Goal: Task Accomplishment & Management: Use online tool/utility

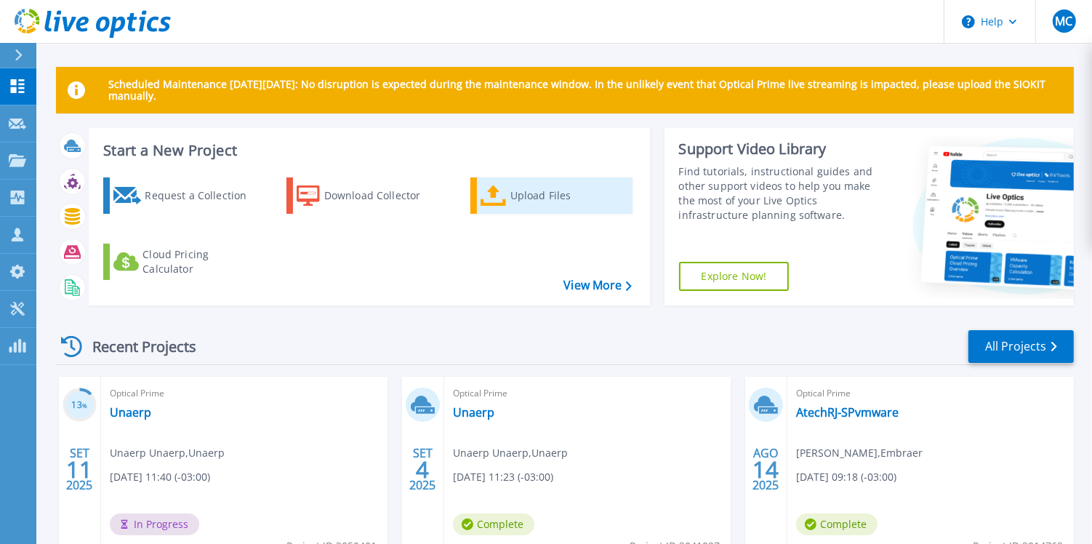
click at [491, 188] on icon at bounding box center [493, 195] width 26 height 21
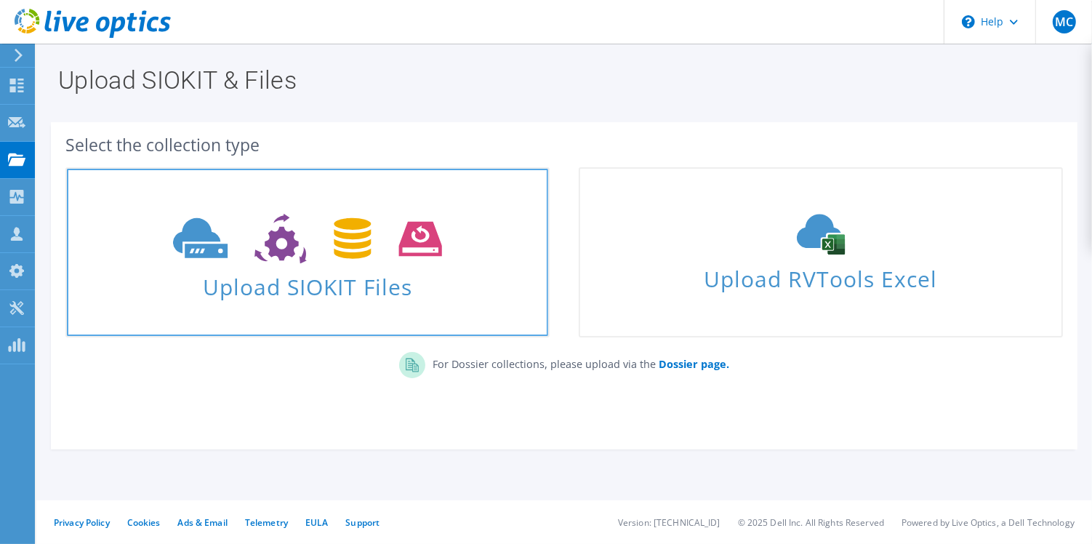
click at [356, 267] on span "Upload SIOKIT Files" at bounding box center [307, 282] width 481 height 31
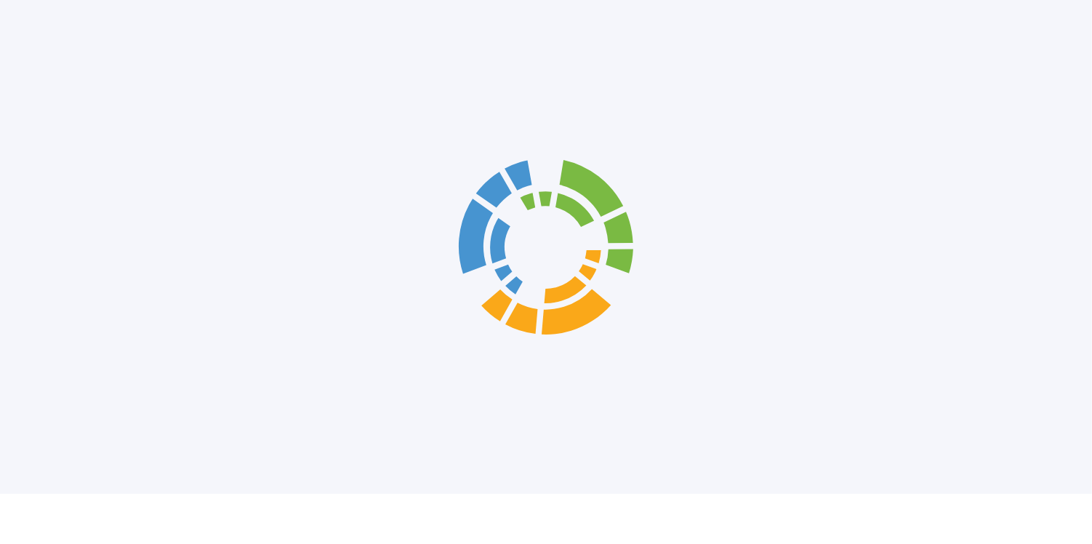
scroll to position [34, 0]
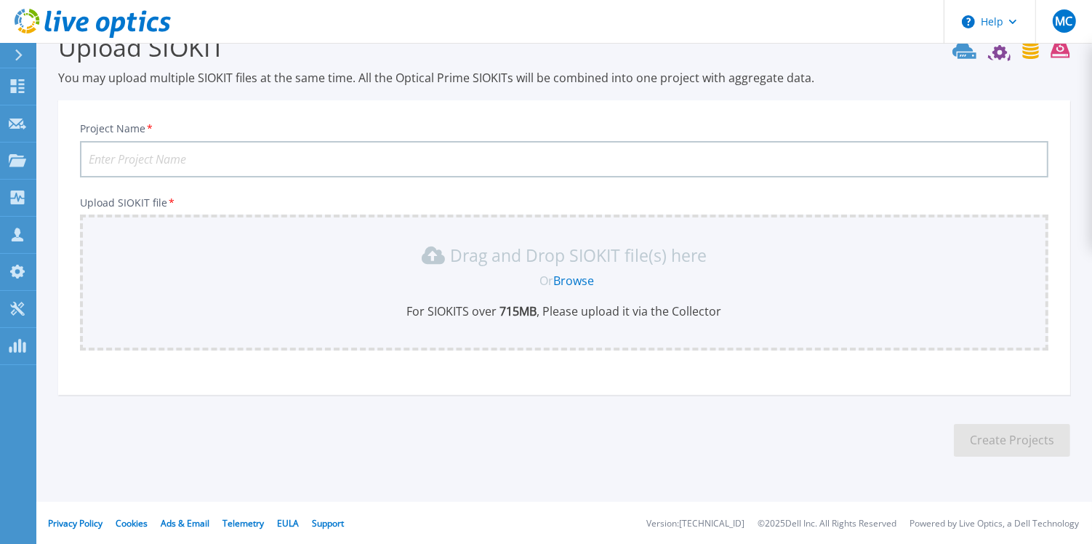
click at [307, 155] on input "Project Name *" at bounding box center [564, 159] width 968 height 36
paste input "ambiente do Oracle"
type input "UNAERP - ambiente do Oracle Atual"
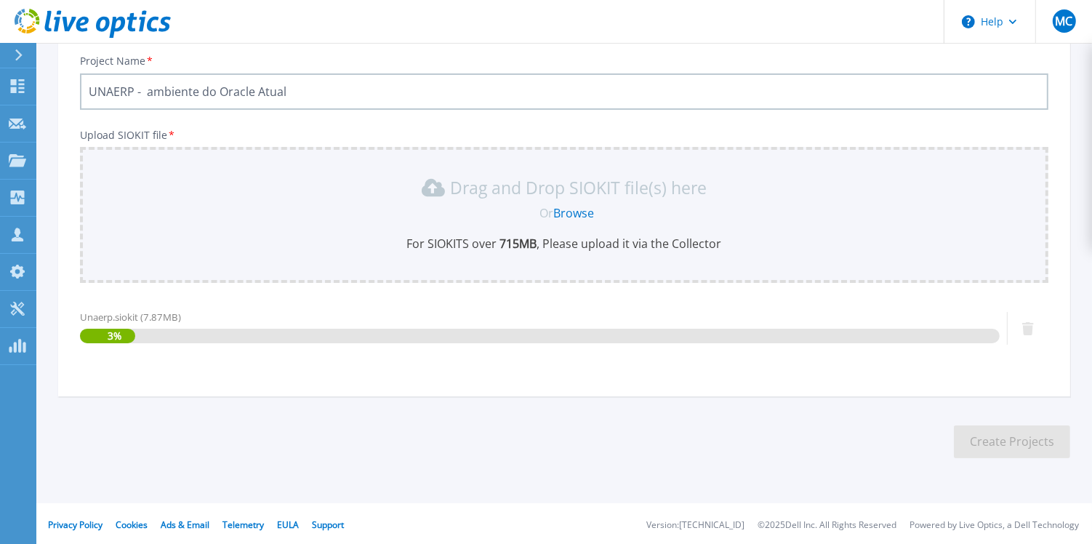
scroll to position [103, 0]
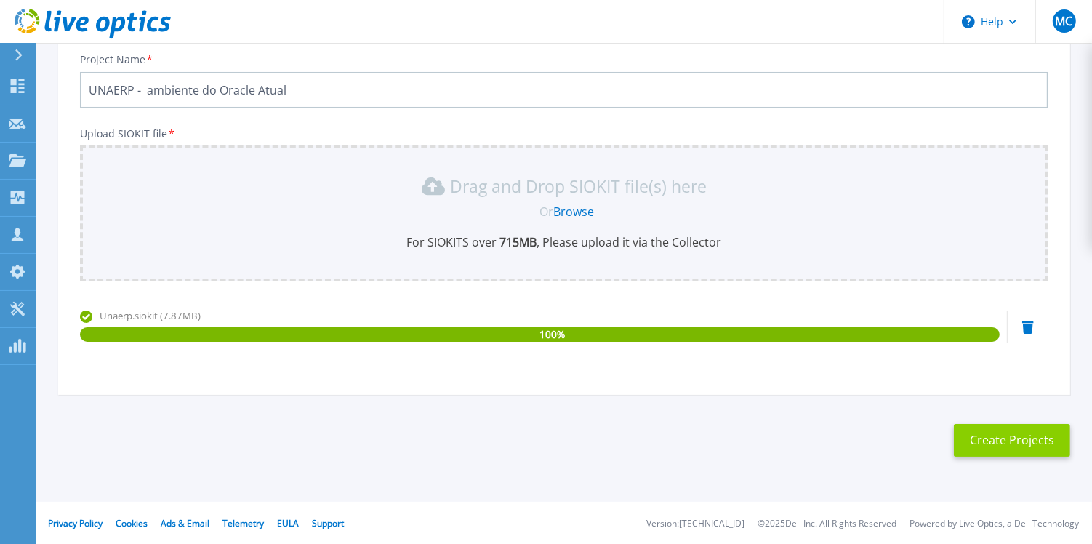
click at [971, 451] on button "Create Projects" at bounding box center [1012, 440] width 116 height 33
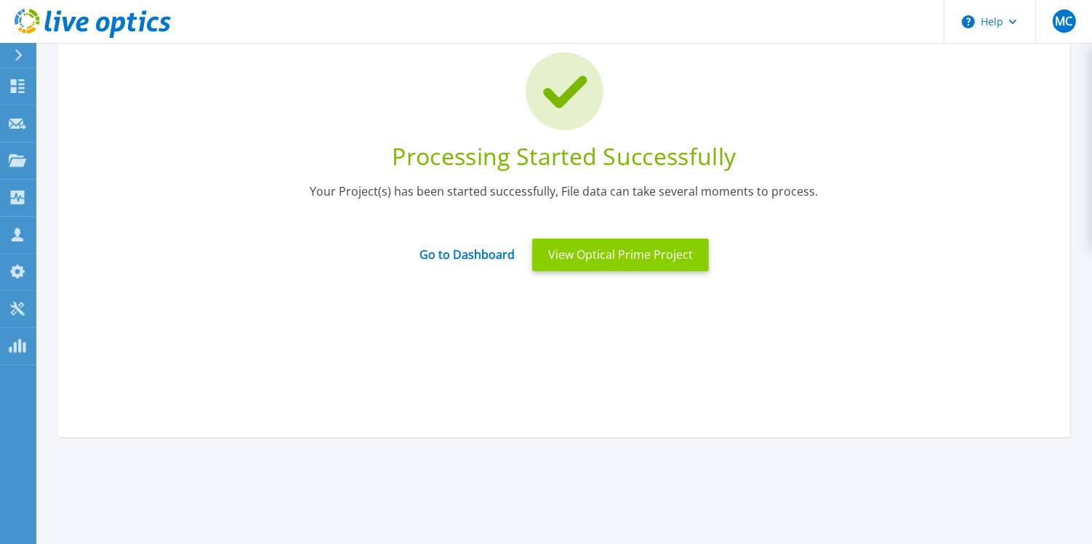
click at [691, 262] on button "View Optical Prime Project" at bounding box center [620, 254] width 177 height 33
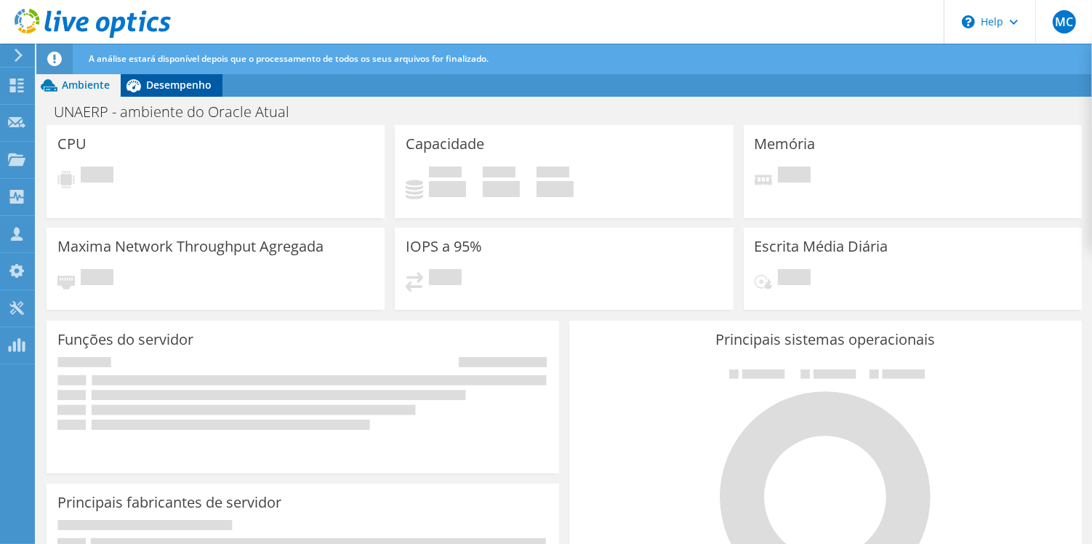
click at [179, 82] on span "Desempenho" at bounding box center [178, 85] width 65 height 14
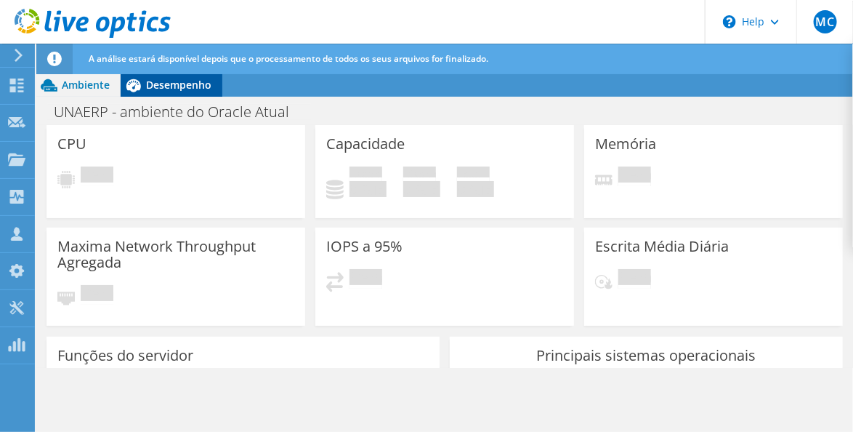
click at [181, 86] on span "Desempenho" at bounding box center [178, 85] width 65 height 14
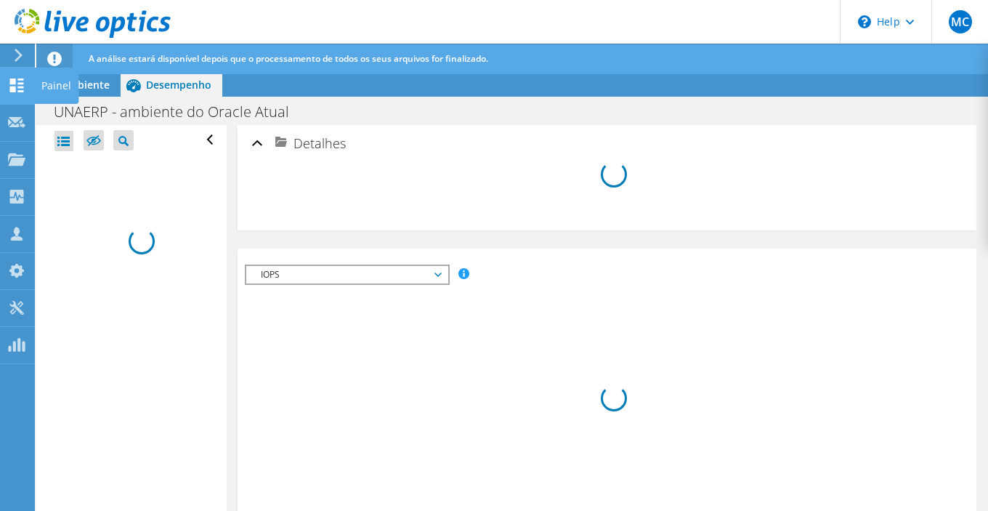
click at [20, 94] on div at bounding box center [16, 87] width 17 height 16
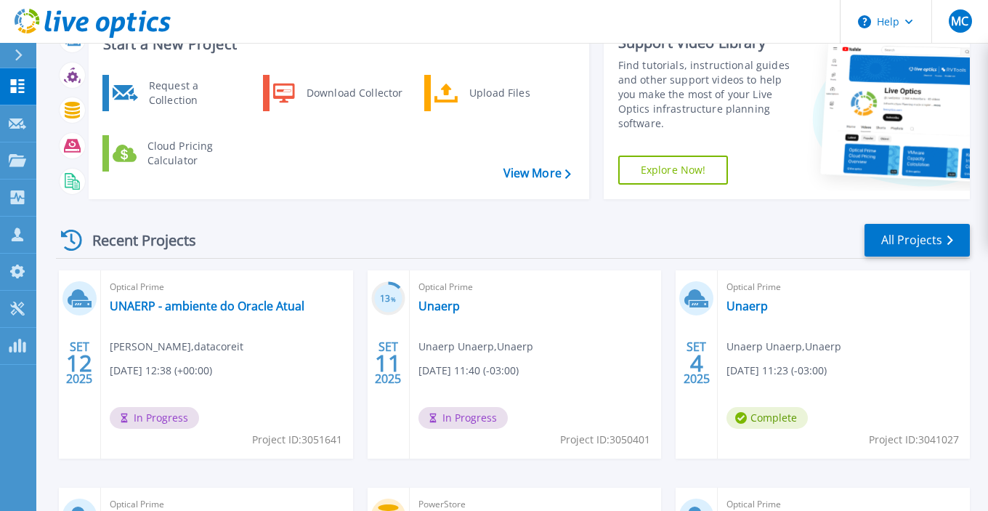
scroll to position [119, 0]
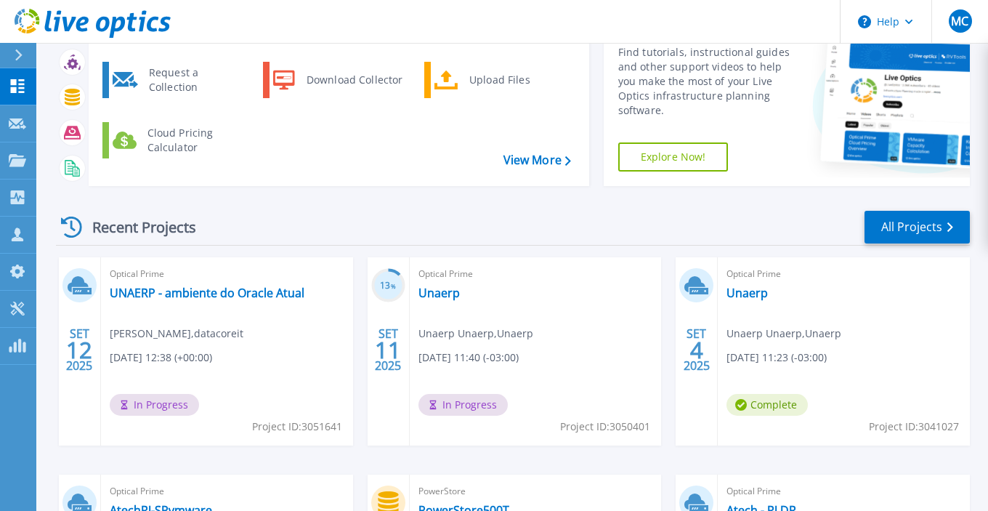
click at [481, 401] on span "In Progress" at bounding box center [463, 405] width 89 height 22
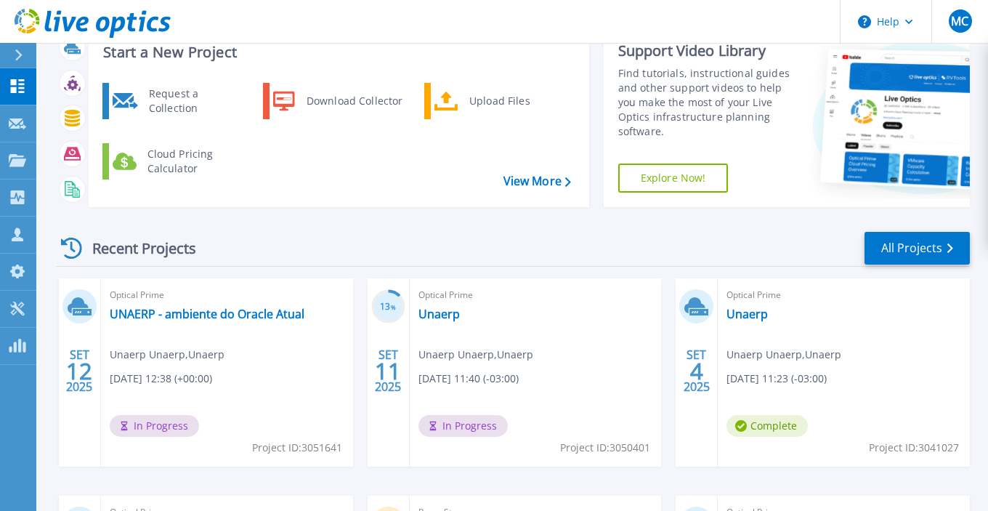
scroll to position [113, 0]
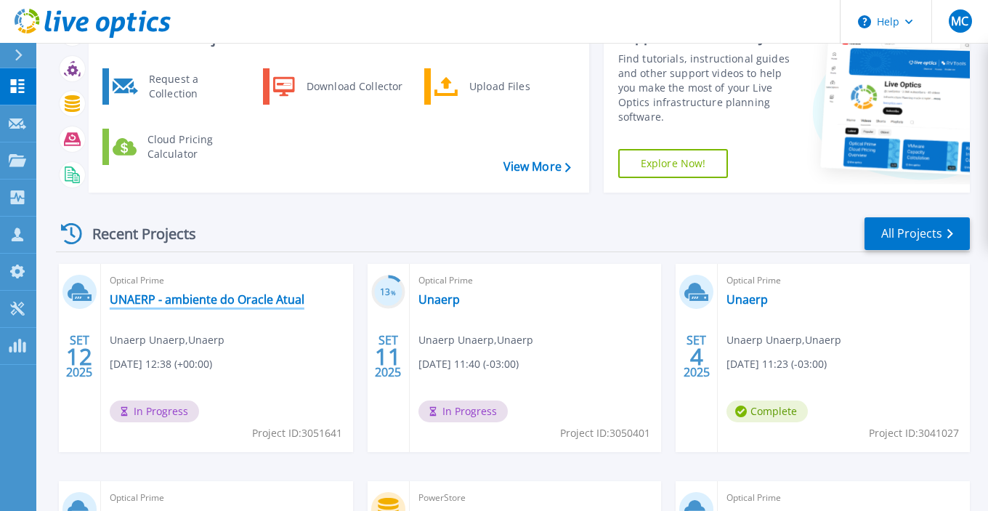
click at [217, 293] on link "UNAERP - ambiente do Oracle Atual" at bounding box center [207, 299] width 195 height 15
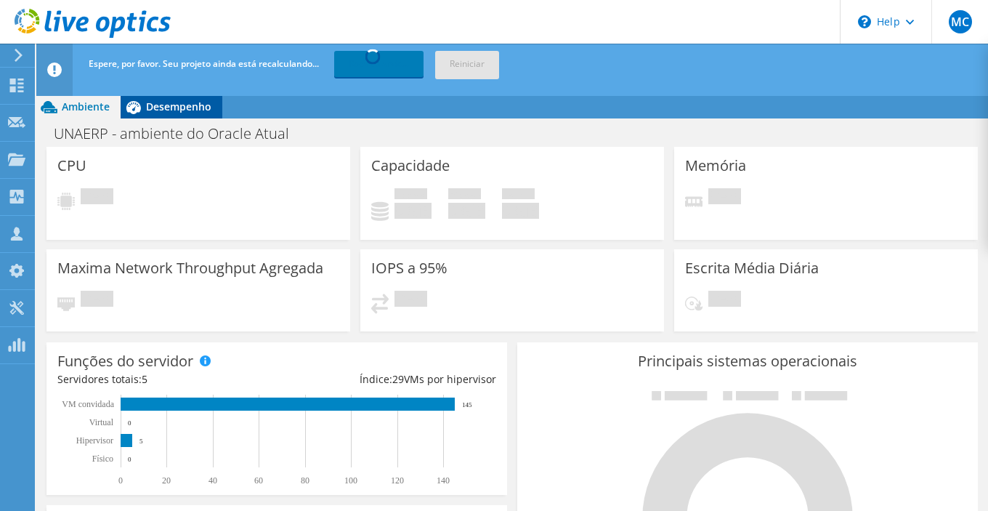
click at [180, 106] on span "Desempenho" at bounding box center [178, 107] width 65 height 14
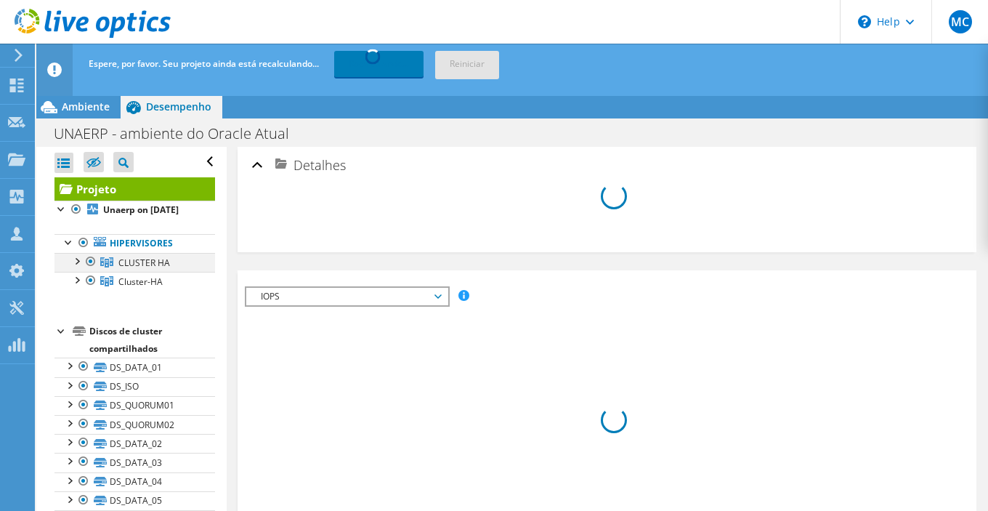
click at [76, 262] on div at bounding box center [76, 260] width 15 height 15
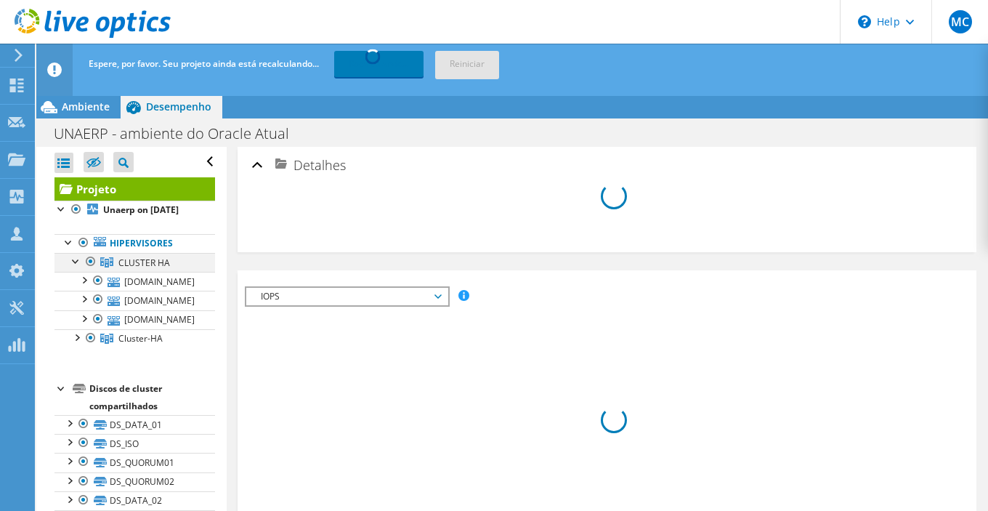
click at [76, 262] on div at bounding box center [76, 260] width 15 height 15
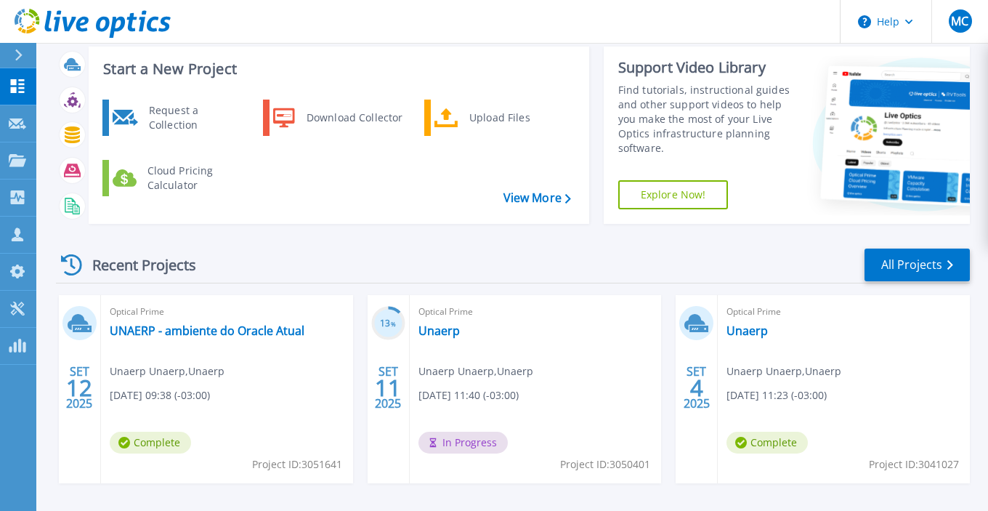
scroll to position [91, 0]
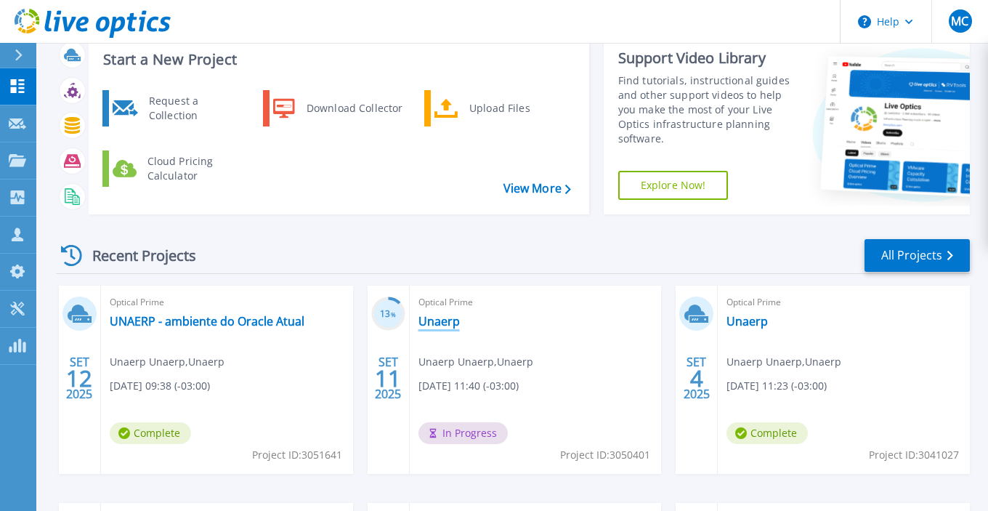
click at [430, 321] on link "Unaerp" at bounding box center [439, 321] width 41 height 15
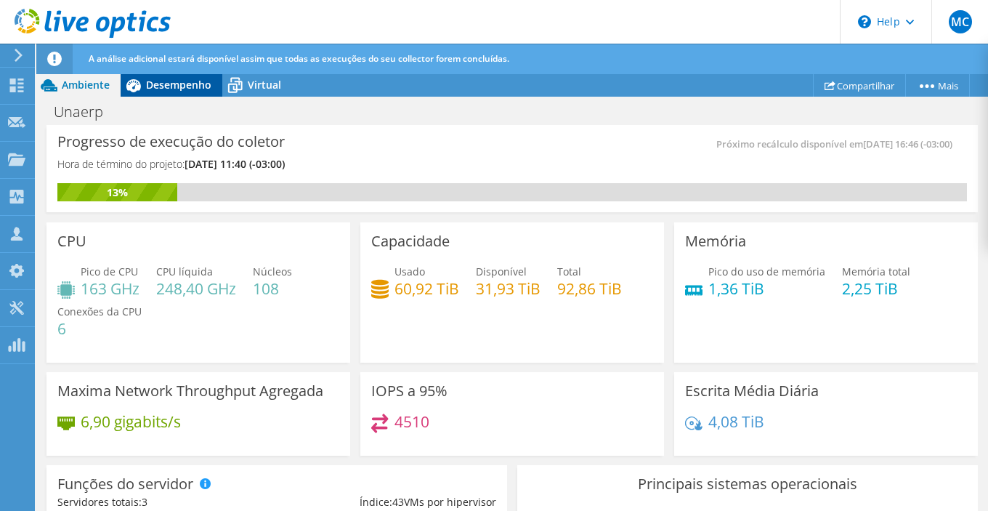
click at [173, 93] on div "Desempenho" at bounding box center [172, 84] width 102 height 23
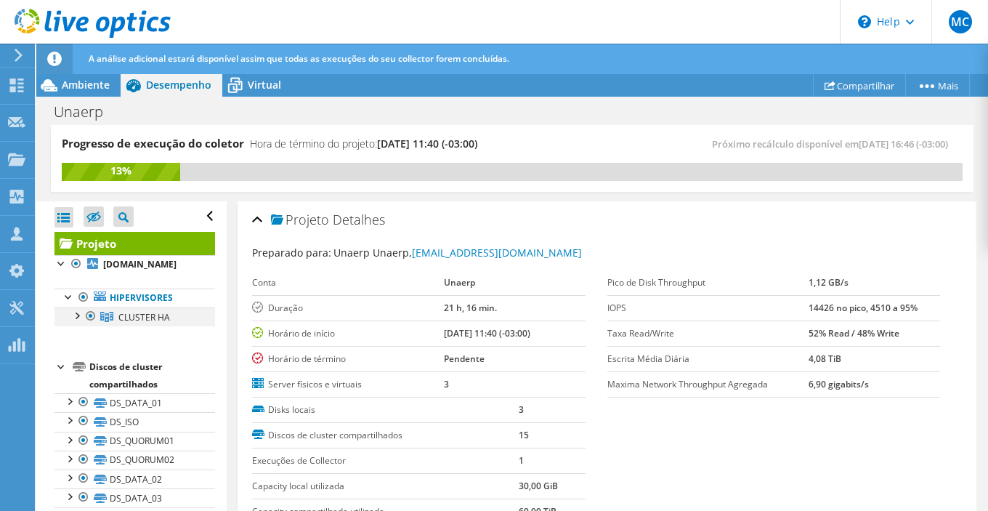
click at [77, 322] on div at bounding box center [76, 314] width 15 height 15
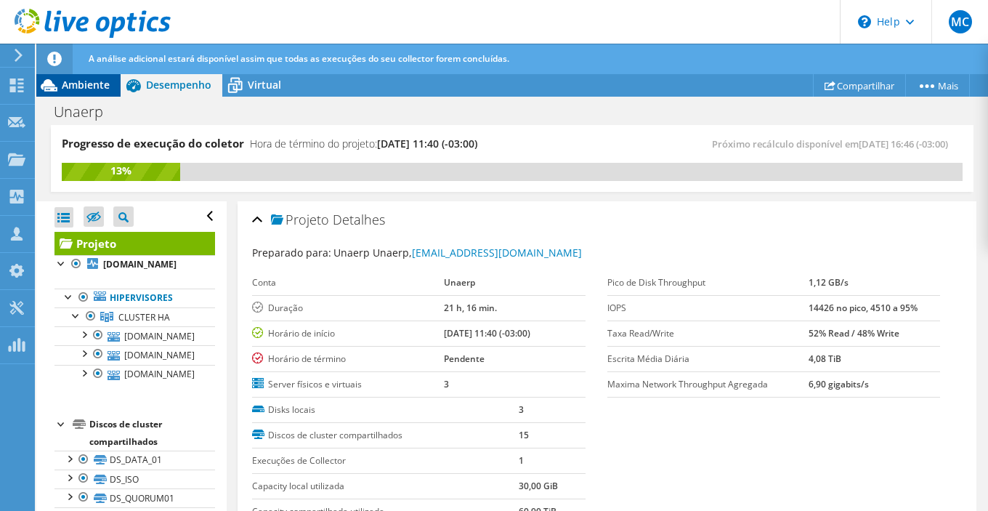
click at [84, 92] on div "Ambiente" at bounding box center [78, 84] width 84 height 23
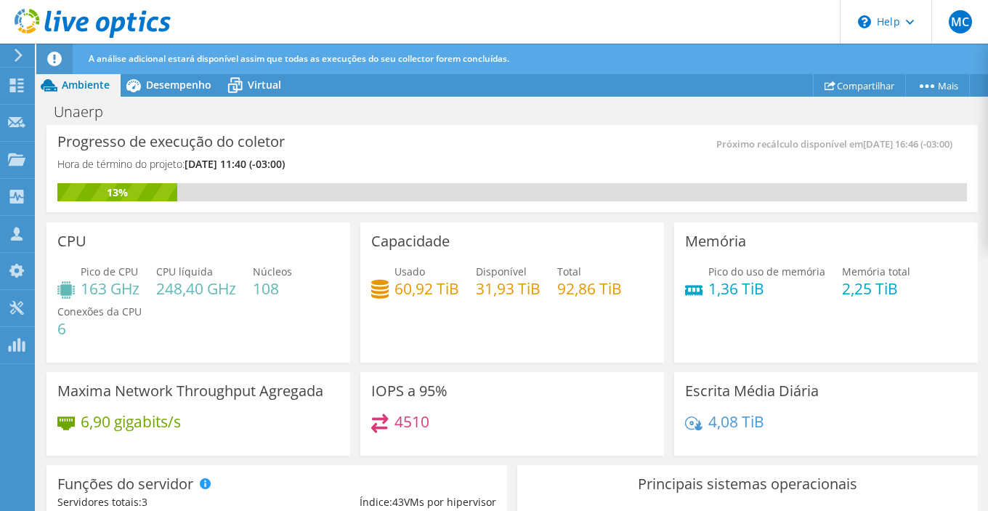
click at [80, 25] on use at bounding box center [93, 23] width 156 height 29
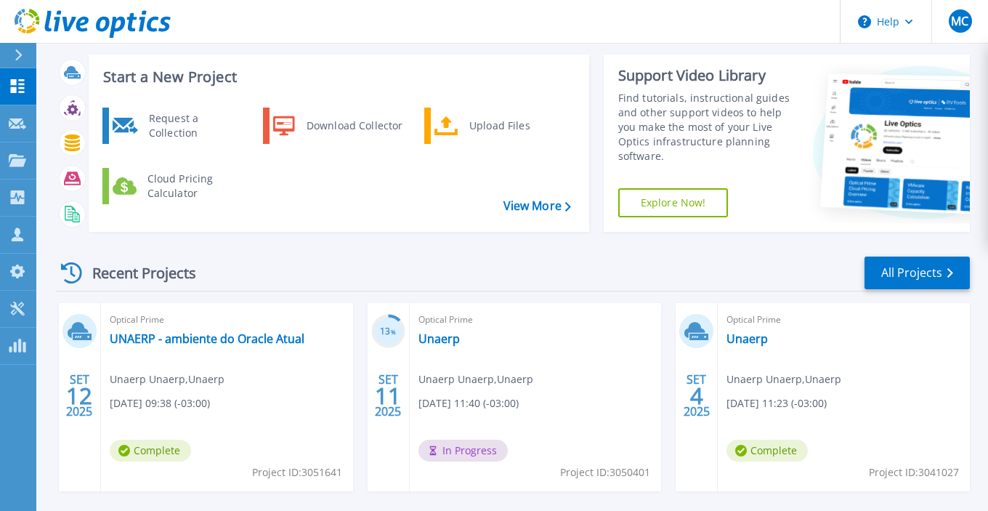
scroll to position [112, 0]
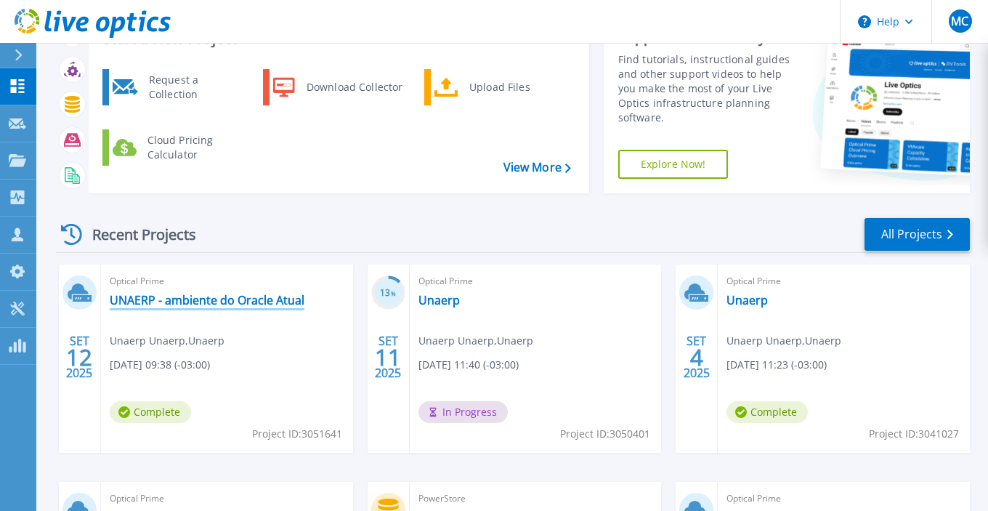
click at [201, 297] on link "UNAERP - ambiente do Oracle Atual" at bounding box center [207, 300] width 195 height 15
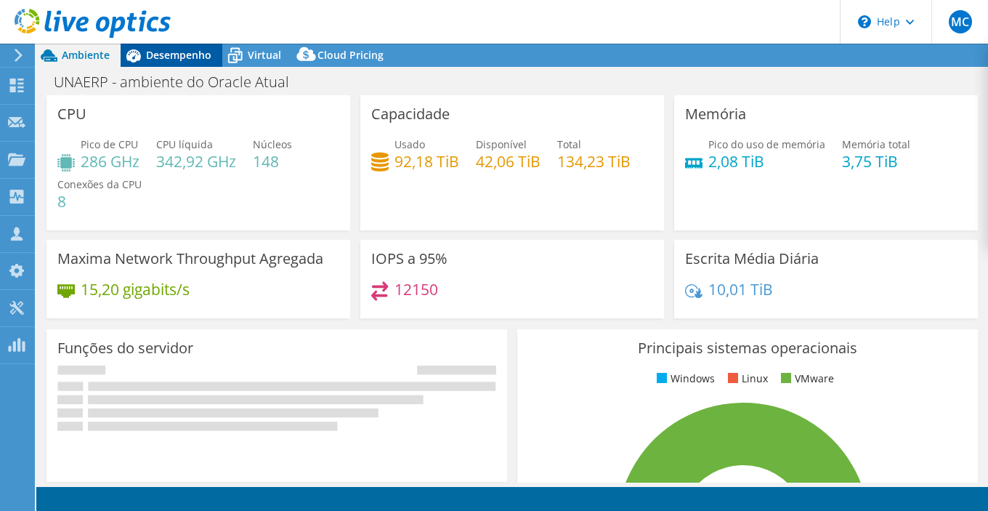
click at [173, 64] on div "Desempenho" at bounding box center [172, 55] width 102 height 23
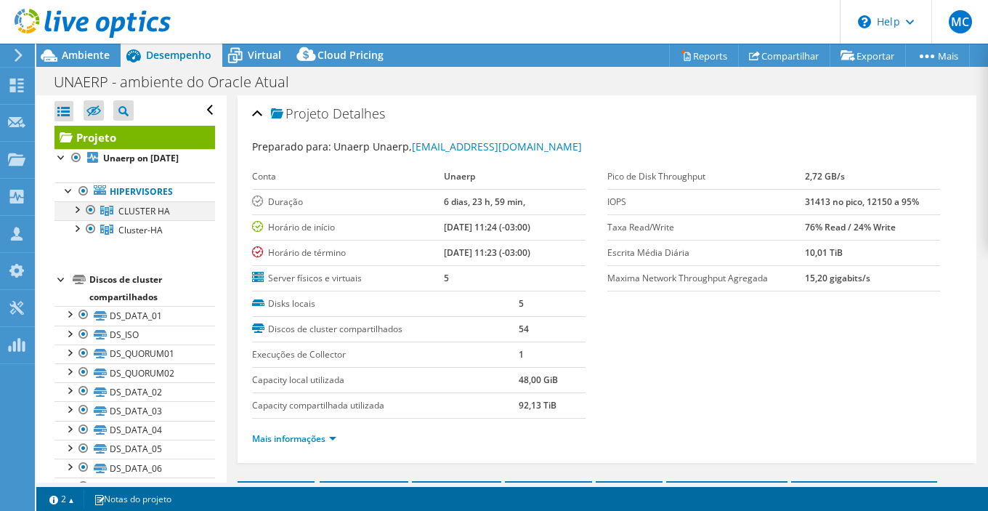
click at [81, 206] on div at bounding box center [76, 208] width 15 height 15
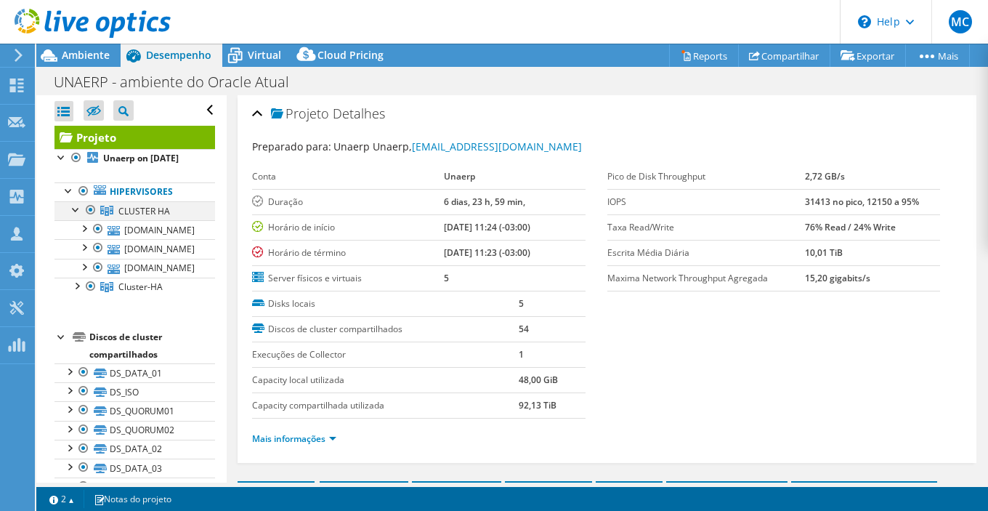
click at [88, 212] on div at bounding box center [91, 209] width 15 height 17
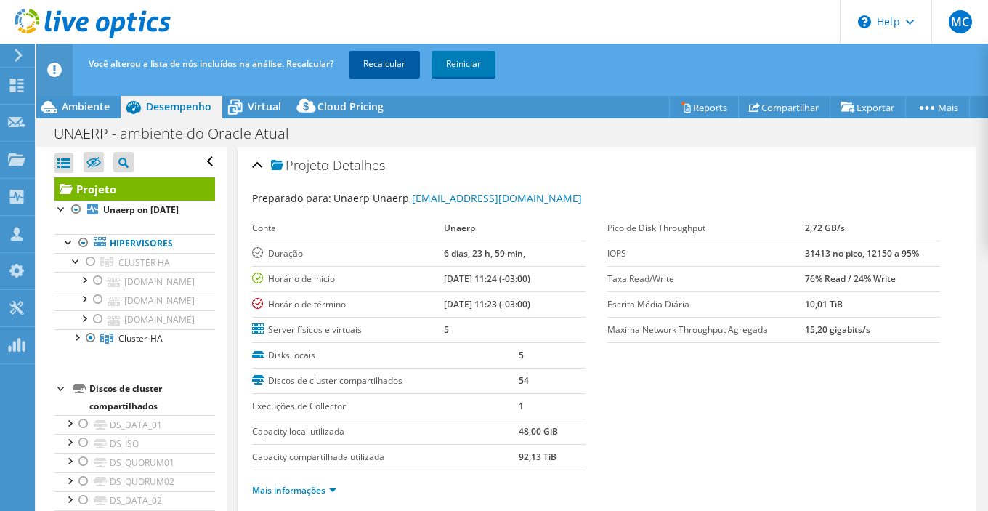
click at [382, 61] on link "Recalcular" at bounding box center [384, 64] width 71 height 26
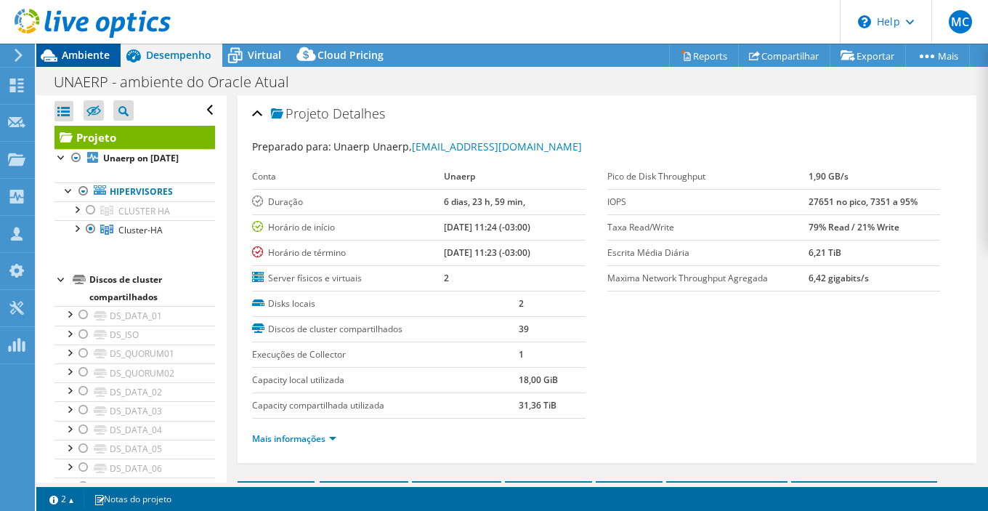
click at [102, 62] on div "Ambiente" at bounding box center [78, 55] width 84 height 23
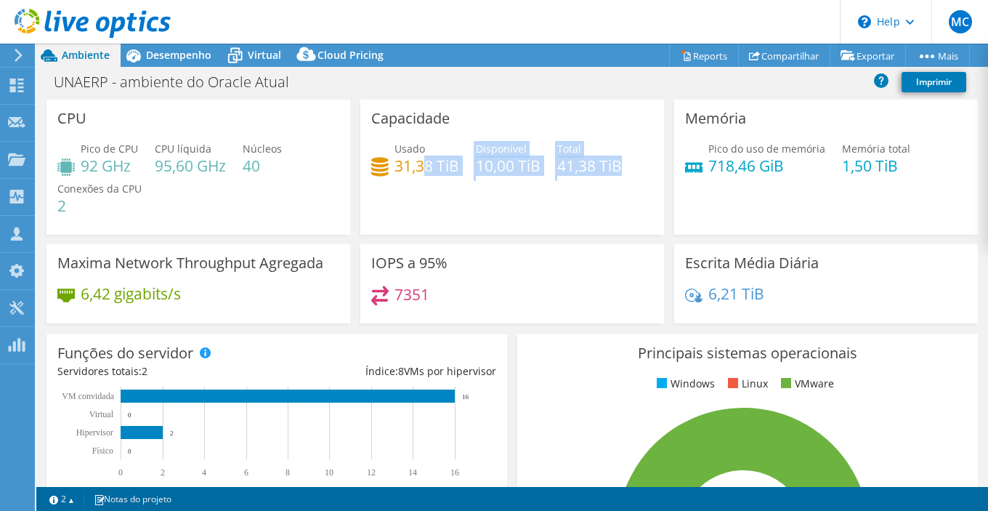
drag, startPoint x: 422, startPoint y: 166, endPoint x: 620, endPoint y: 164, distance: 197.7
click at [621, 164] on div "Usado 31,38 TiB Disponível 10,00 TiB Total 41,38 TiB" at bounding box center [512, 164] width 282 height 47
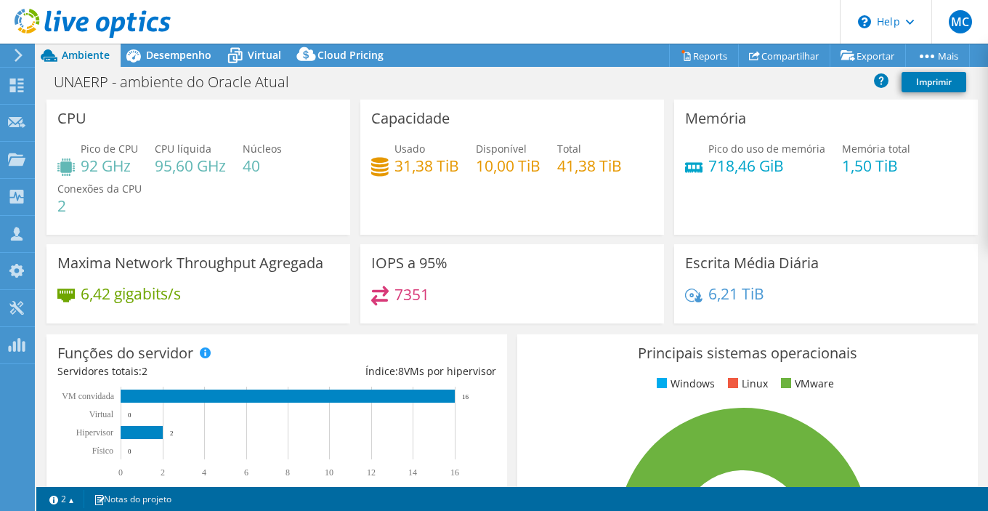
click at [571, 200] on div "Capacidade Usado 31,38 TiB Disponível 10,00 TiB Total 41,38 TiB" at bounding box center [512, 167] width 304 height 135
click at [157, 48] on span "Desempenho" at bounding box center [178, 55] width 65 height 14
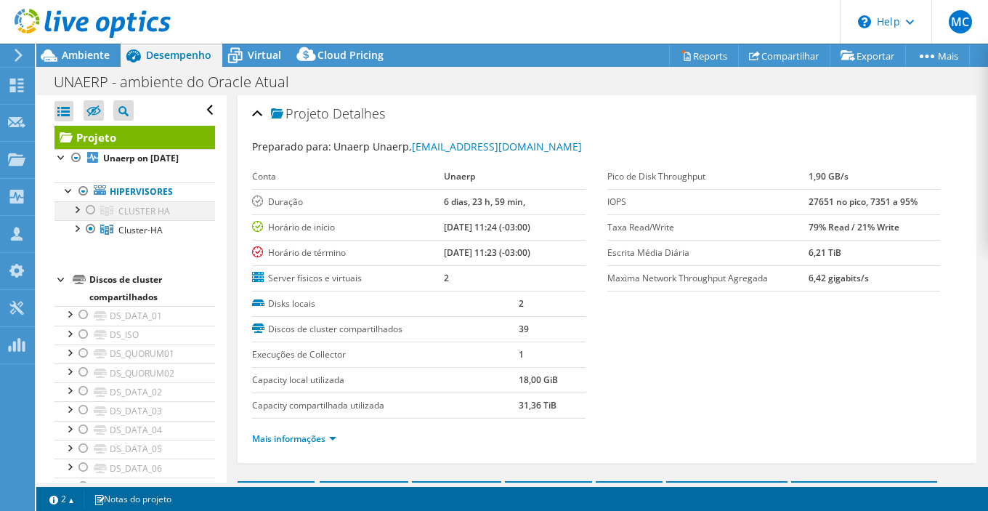
click at [89, 209] on div at bounding box center [91, 209] width 15 height 17
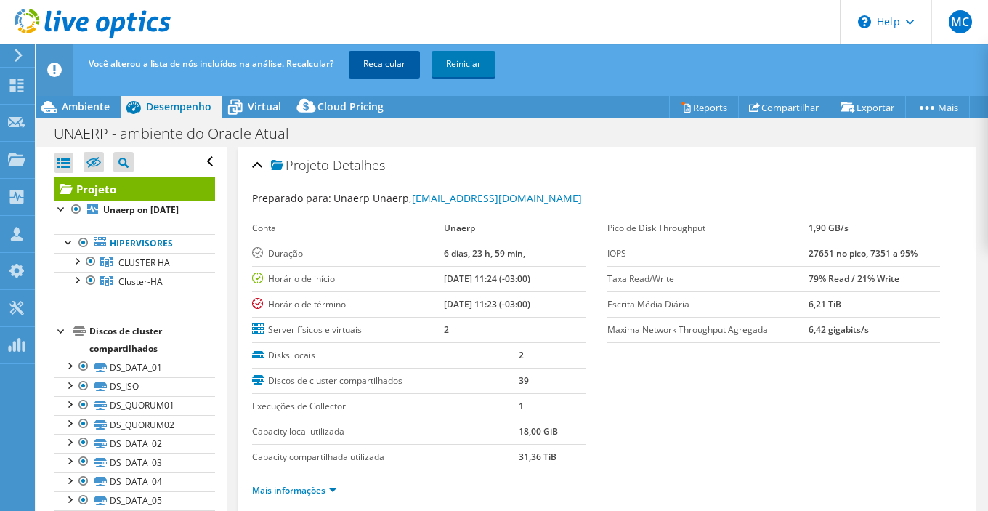
click at [374, 57] on link "Recalcular" at bounding box center [384, 64] width 71 height 26
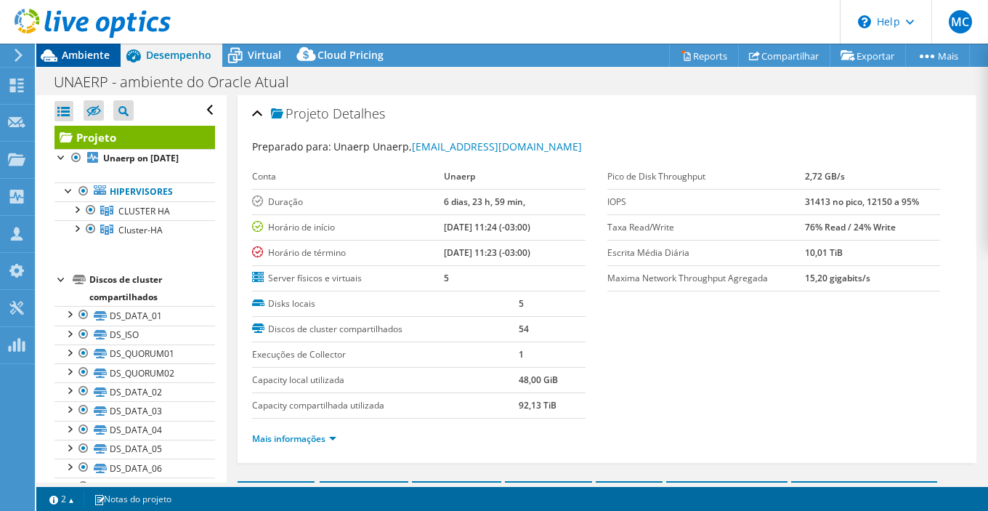
click at [73, 52] on span "Ambiente" at bounding box center [86, 55] width 48 height 14
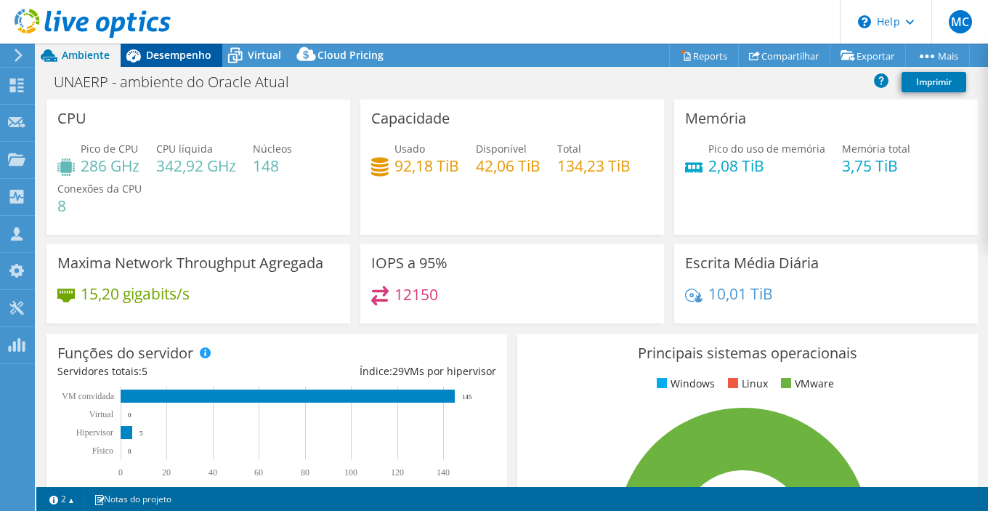
click at [154, 55] on span "Desempenho" at bounding box center [178, 55] width 65 height 14
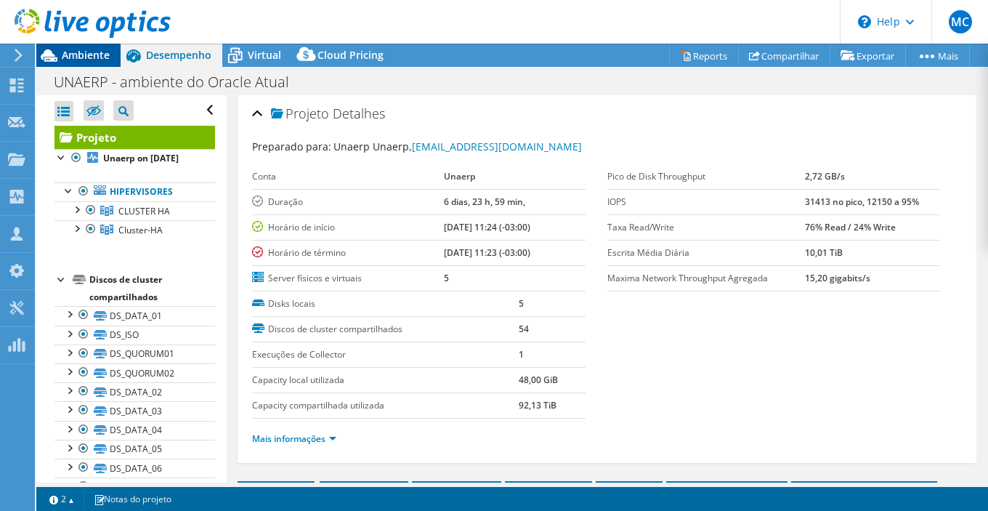
click at [92, 63] on div "Ambiente" at bounding box center [78, 55] width 84 height 23
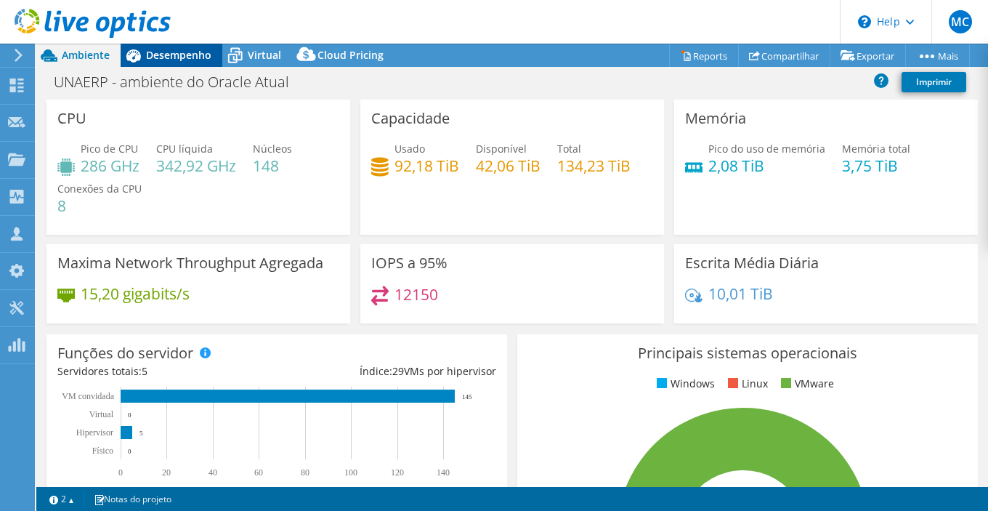
click at [150, 50] on span "Desempenho" at bounding box center [178, 55] width 65 height 14
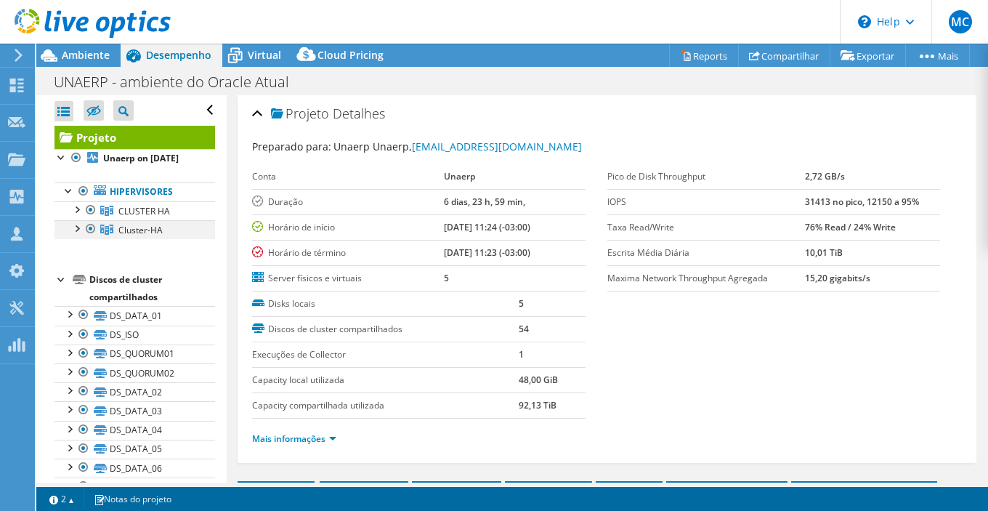
click at [89, 226] on div at bounding box center [91, 228] width 15 height 17
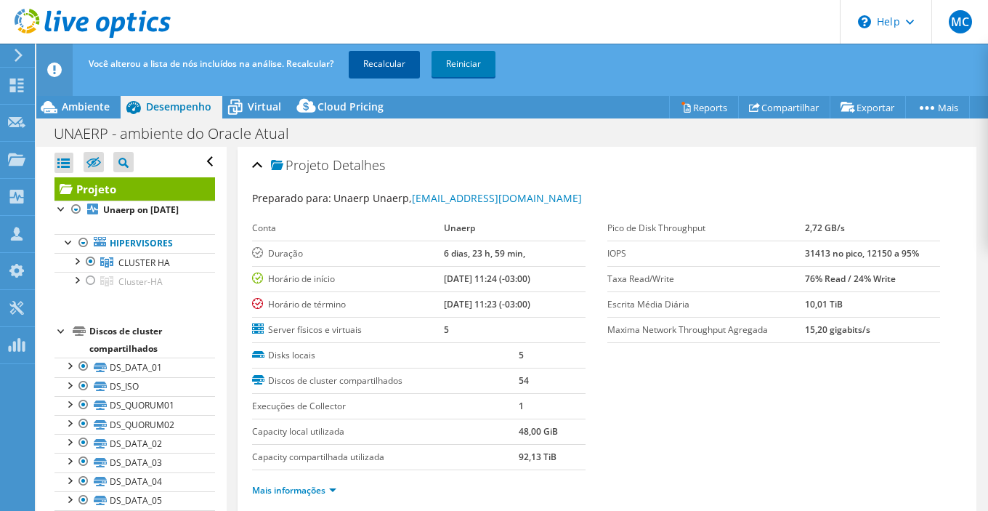
click at [378, 59] on link "Recalcular" at bounding box center [384, 64] width 71 height 26
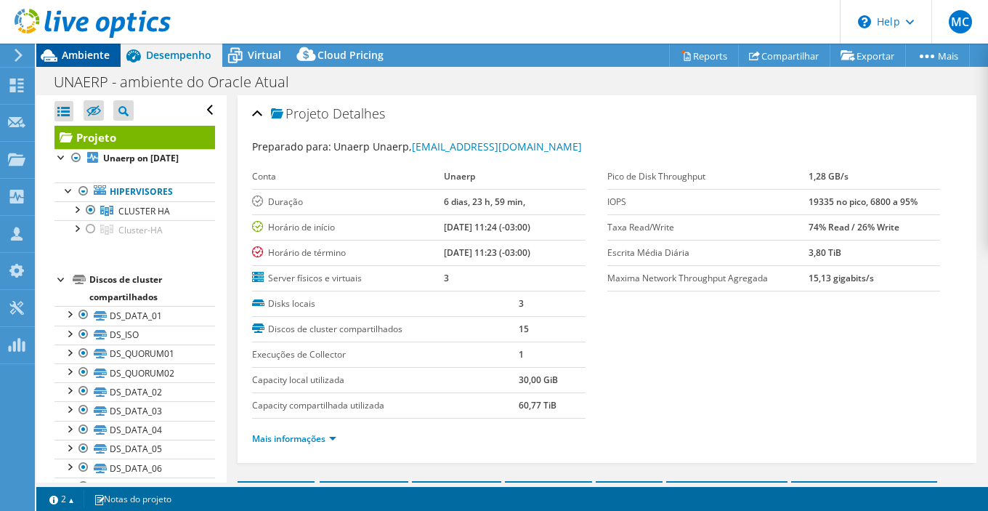
click at [71, 55] on span "Ambiente" at bounding box center [86, 55] width 48 height 14
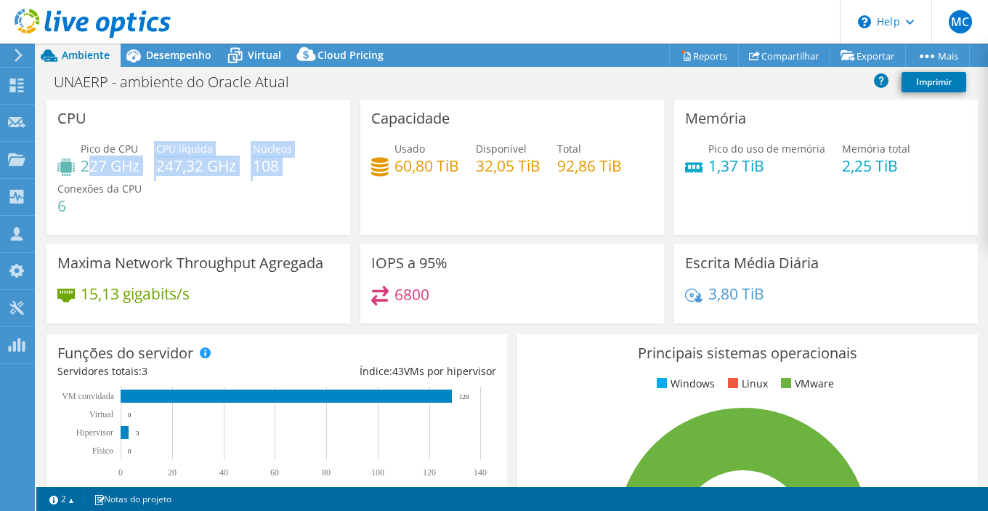
drag, startPoint x: 92, startPoint y: 166, endPoint x: 307, endPoint y: 173, distance: 215.3
click at [307, 173] on div "Pico de CPU 227 GHz CPU líquida 247,32 GHz Núcleos 108 Conexões da CPU 6" at bounding box center [198, 184] width 282 height 87
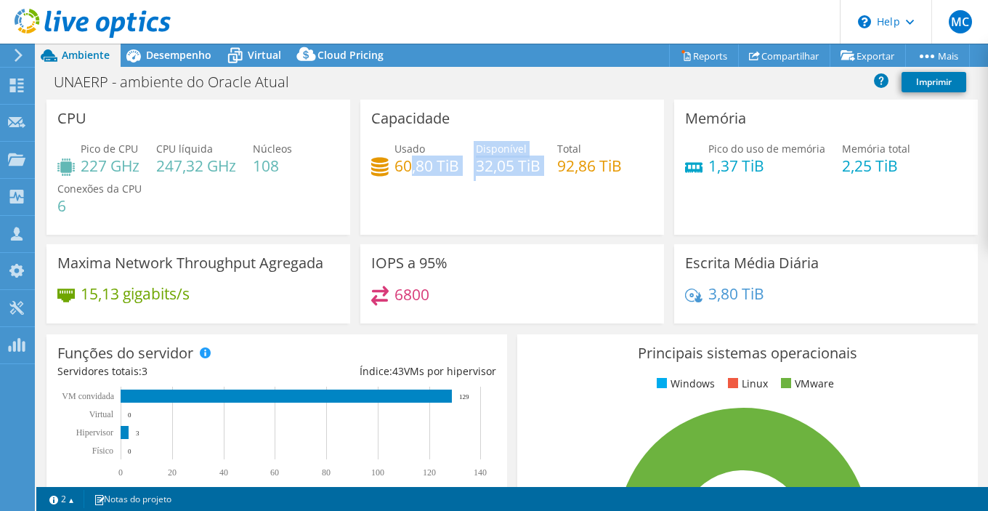
drag, startPoint x: 410, startPoint y: 161, endPoint x: 554, endPoint y: 163, distance: 143.9
click at [554, 163] on div "Usado 60,80 TiB Disponível 32,05 TiB Total 92,86 TiB" at bounding box center [512, 164] width 282 height 47
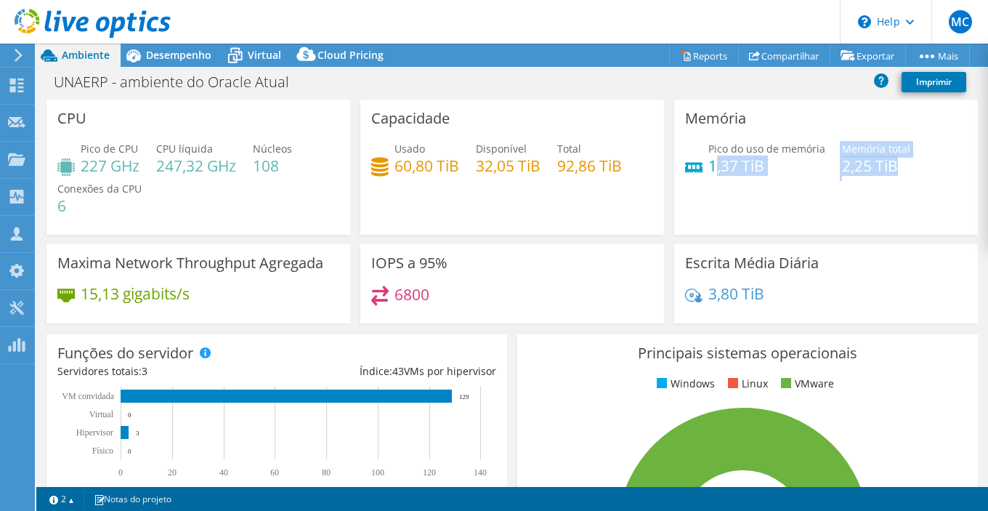
drag, startPoint x: 715, startPoint y: 161, endPoint x: 898, endPoint y: 164, distance: 183.2
click at [898, 164] on div "Pico do uso de memória 1,37 TiB Memória total 2,25 TiB" at bounding box center [826, 164] width 282 height 47
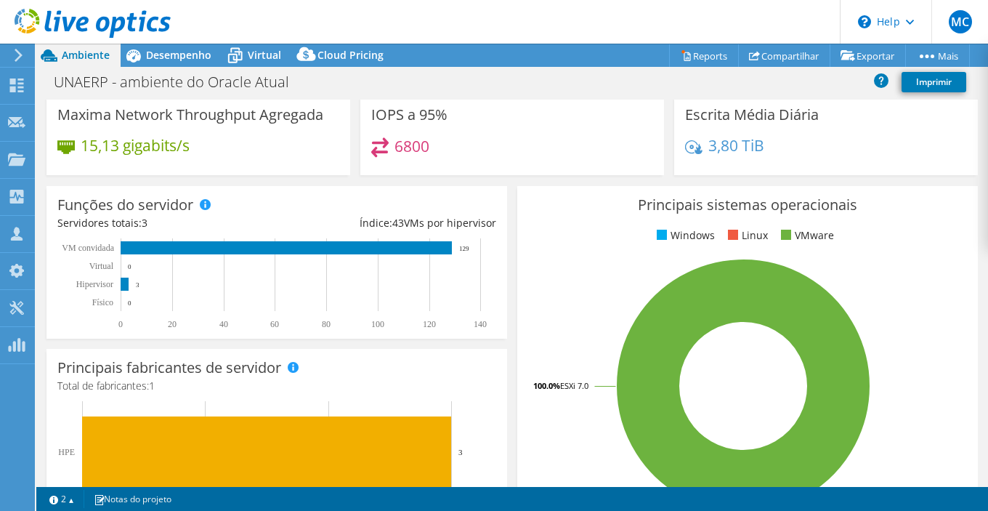
scroll to position [140, 0]
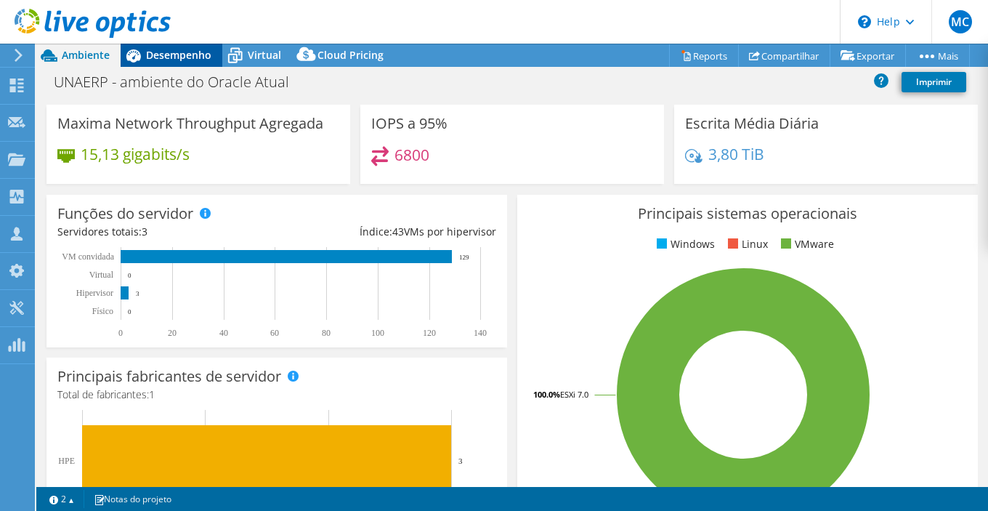
click at [185, 52] on span "Desempenho" at bounding box center [178, 55] width 65 height 14
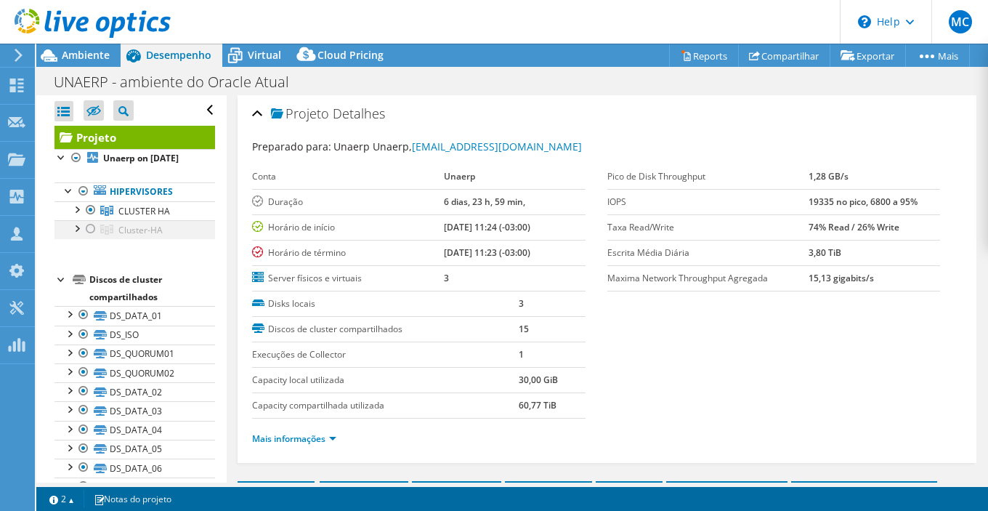
click at [74, 226] on div at bounding box center [76, 227] width 15 height 15
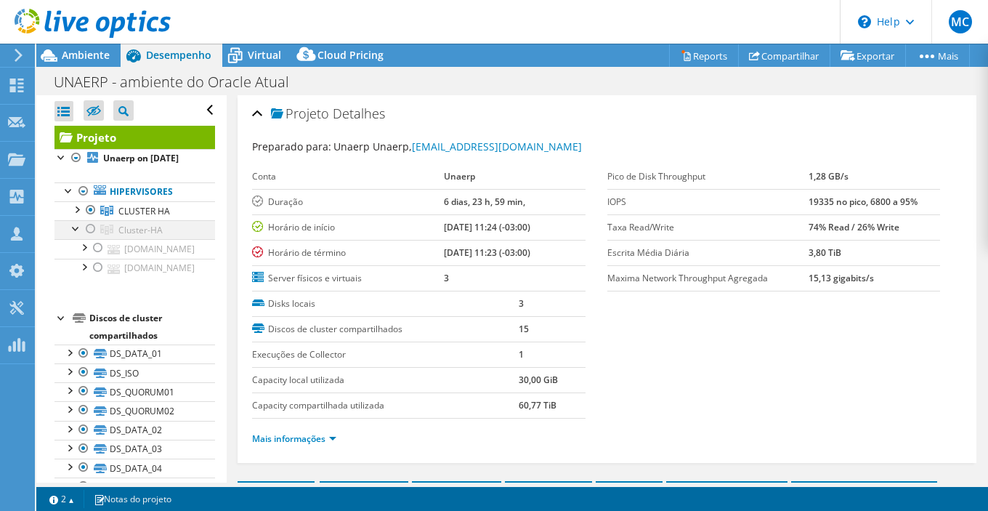
click at [89, 228] on div at bounding box center [91, 228] width 15 height 17
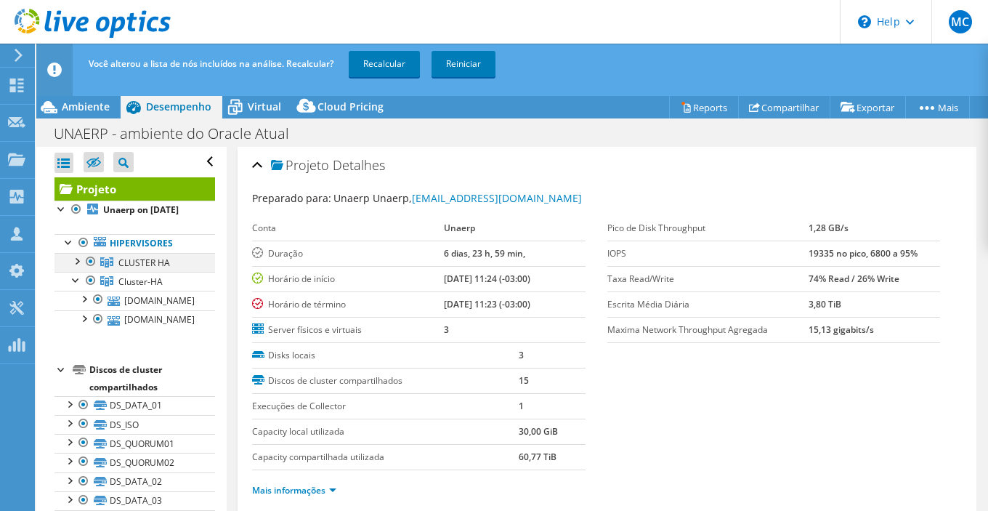
click at [92, 257] on div at bounding box center [91, 261] width 15 height 17
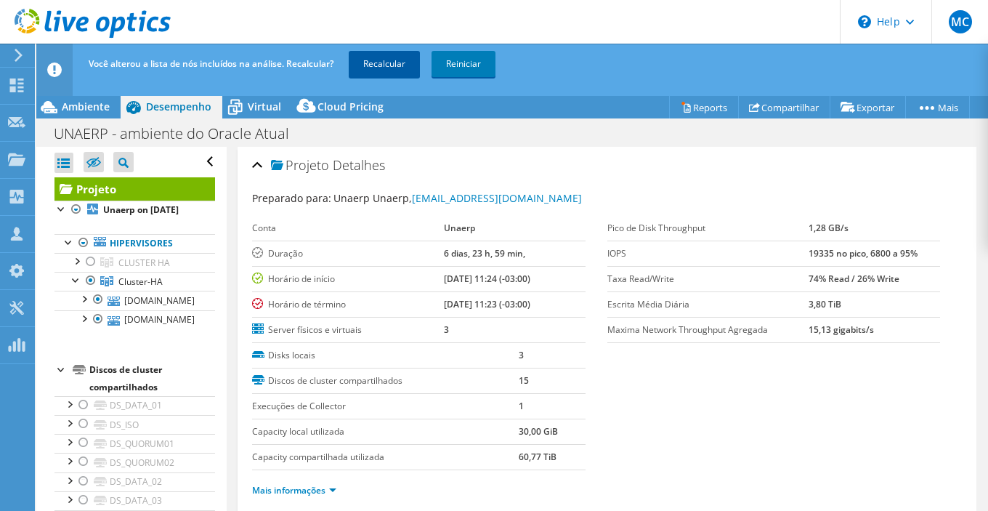
click at [395, 60] on link "Recalcular" at bounding box center [384, 64] width 71 height 26
